Goal: Download file/media

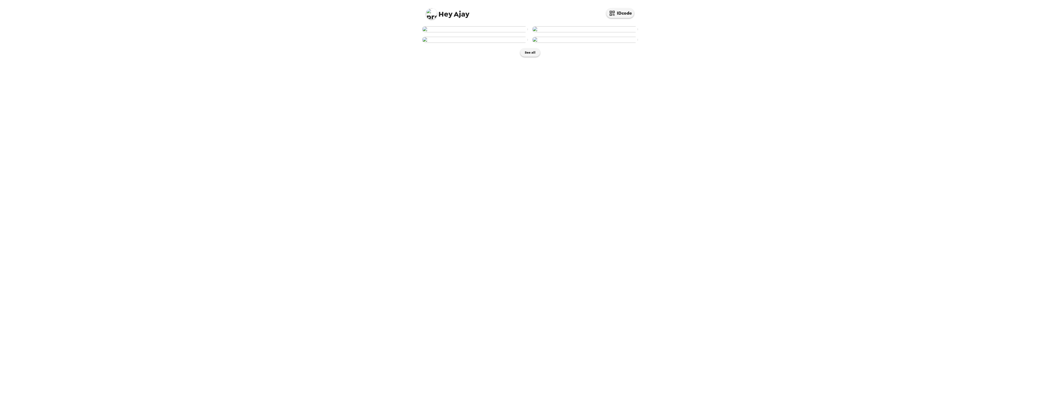
click at [472, 32] on img at bounding box center [475, 29] width 106 height 6
click at [507, 125] on img "button" at bounding box center [505, 119] width 10 height 12
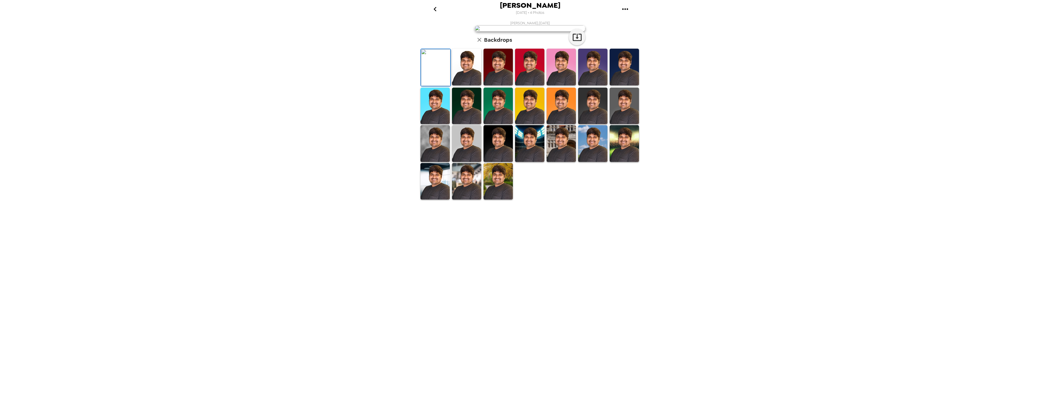
click at [437, 162] on img at bounding box center [434, 143] width 29 height 37
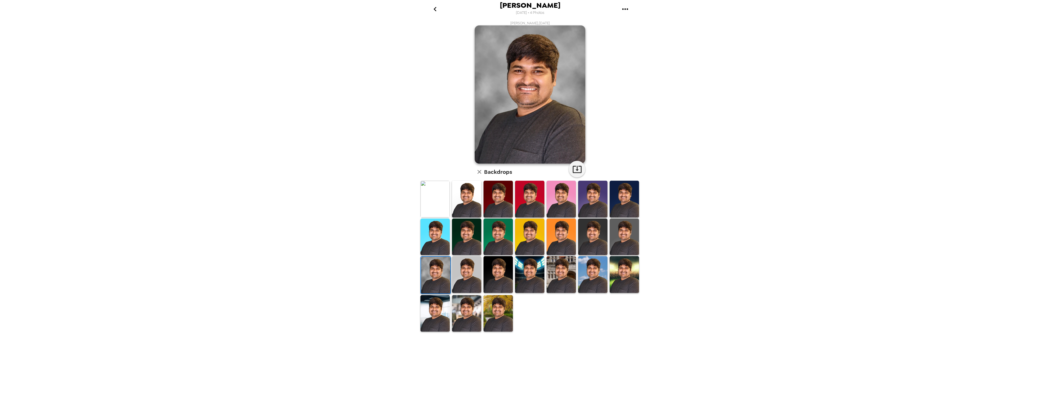
click at [435, 9] on icon "go back" at bounding box center [435, 9] width 9 height 9
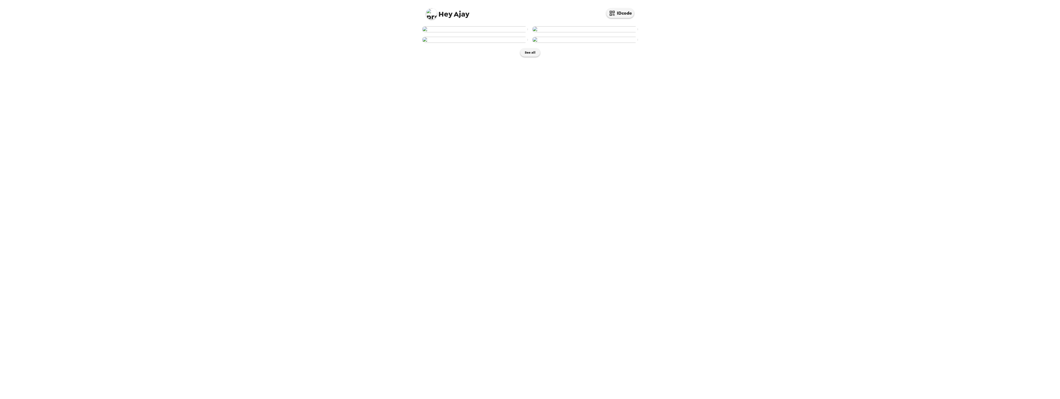
click at [597, 32] on img at bounding box center [585, 29] width 106 height 6
click at [504, 125] on img "button" at bounding box center [505, 119] width 10 height 12
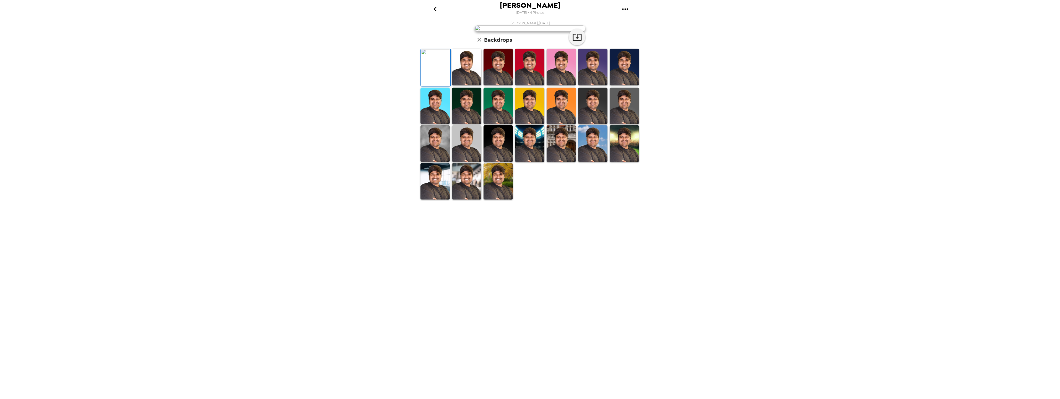
click at [432, 162] on img at bounding box center [434, 143] width 29 height 37
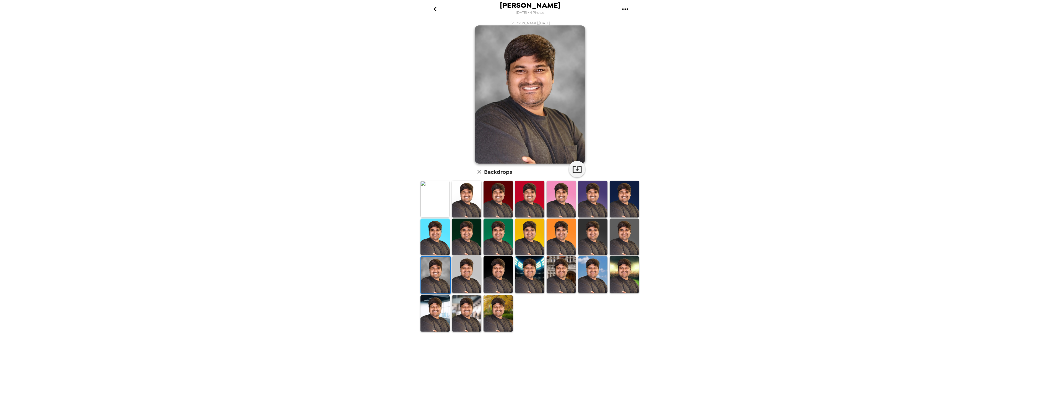
click at [625, 7] on icon "gallery menu" at bounding box center [625, 9] width 9 height 9
click at [637, 26] on span "Download all photos" at bounding box center [651, 25] width 42 height 7
click at [577, 168] on icon "button" at bounding box center [577, 169] width 9 height 7
click at [432, 9] on icon "go back" at bounding box center [435, 9] width 9 height 9
